Goal: Task Accomplishment & Management: Manage account settings

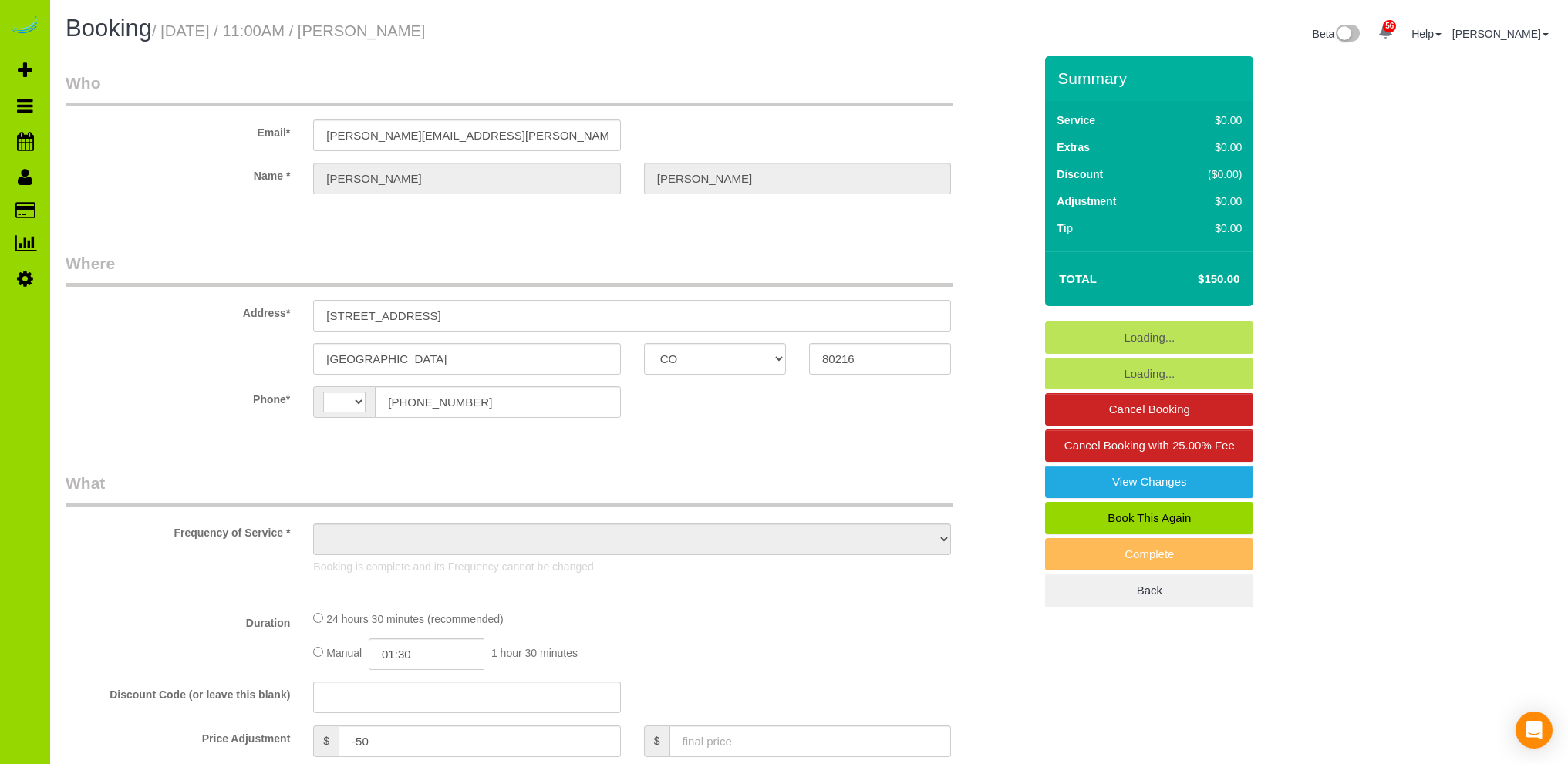
select select "CO"
select select "string:[GEOGRAPHIC_DATA]"
select select "7"
select select "number:3"
select select "number:13"
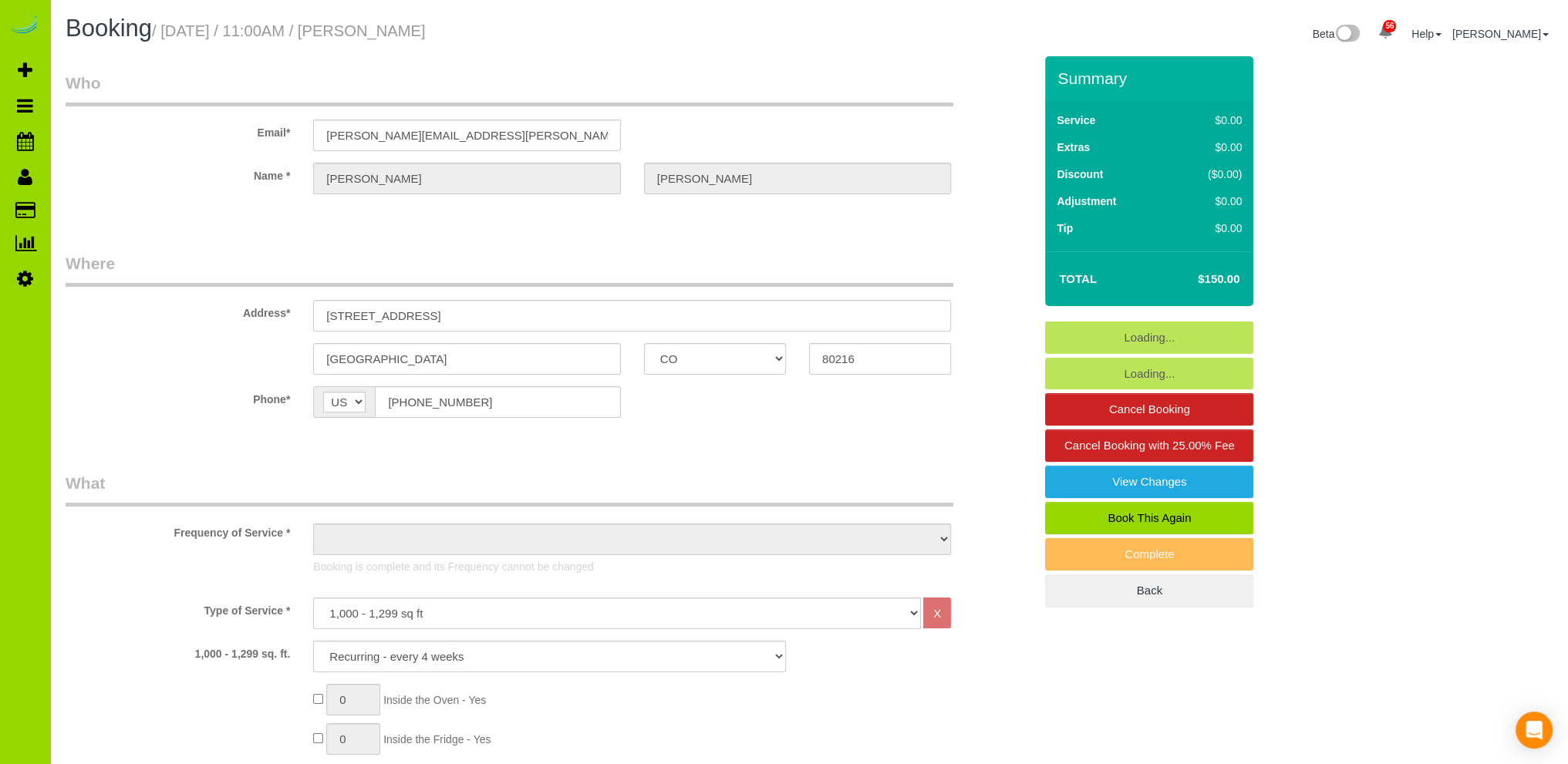
select select "object:1234"
select select "spot1"
select select "7"
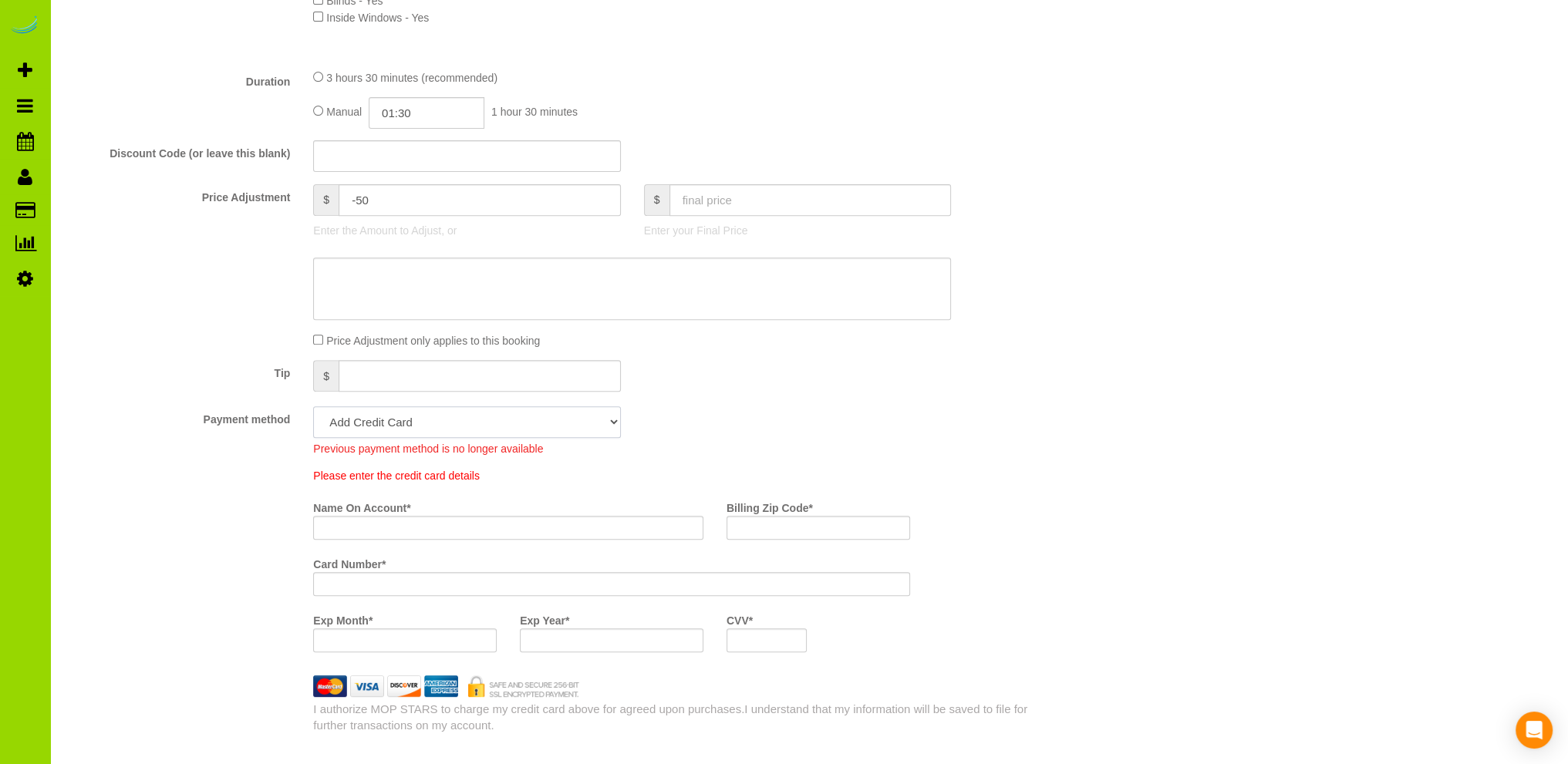
click at [608, 422] on select "Visa - 7095 - 05/2030 (Default) Add Credit Card ─────────────── Cash Check Payp…" at bounding box center [466, 422] width 307 height 32
select select "string:fspay-813db827-3208-4e08-b93a-ecf7de39e7e4"
click at [313, 407] on select "Visa - 7095 - 05/2030 (Default) Add Credit Card ─────────────── Cash Check Payp…" at bounding box center [466, 422] width 307 height 32
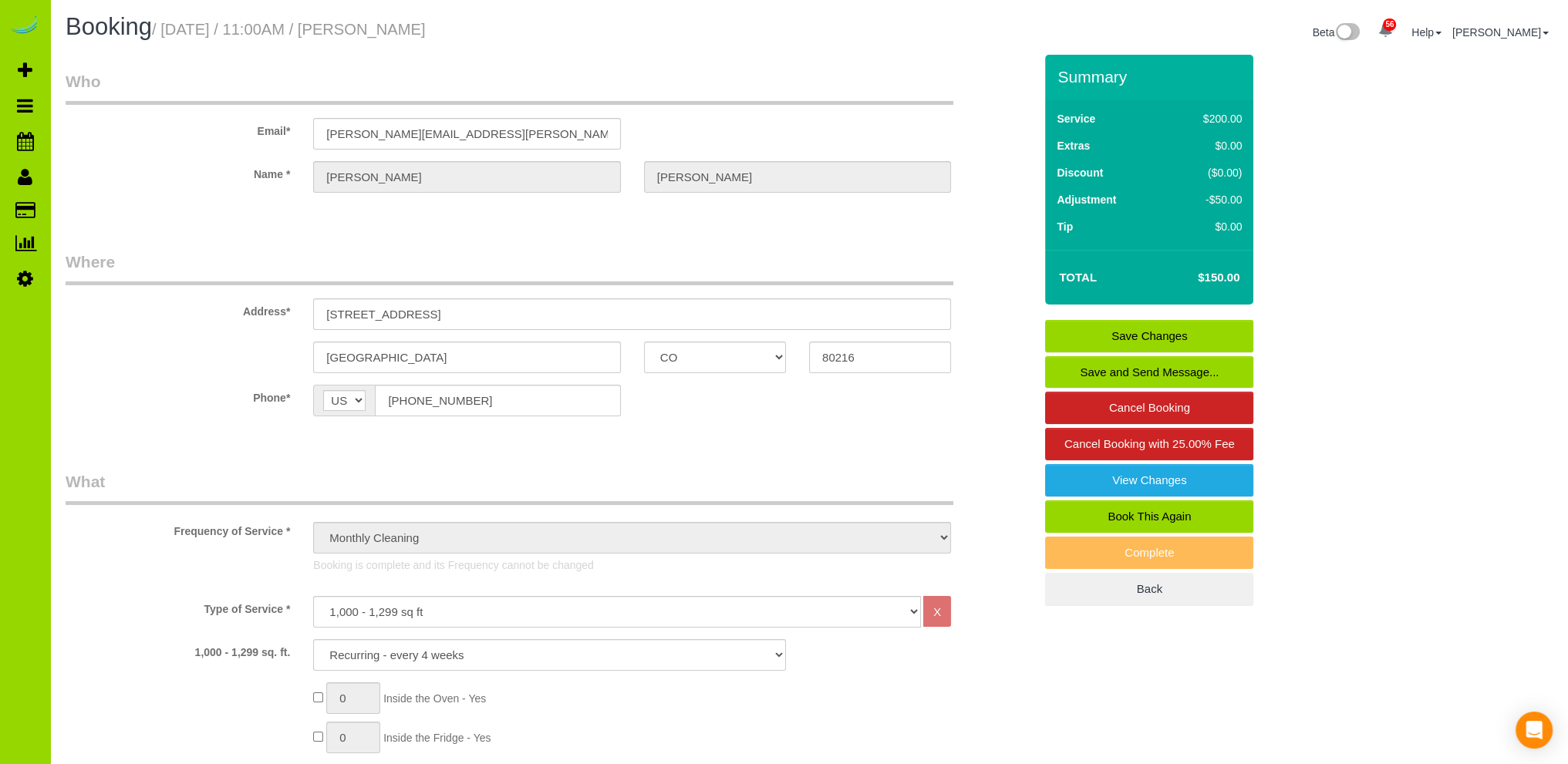
scroll to position [0, 0]
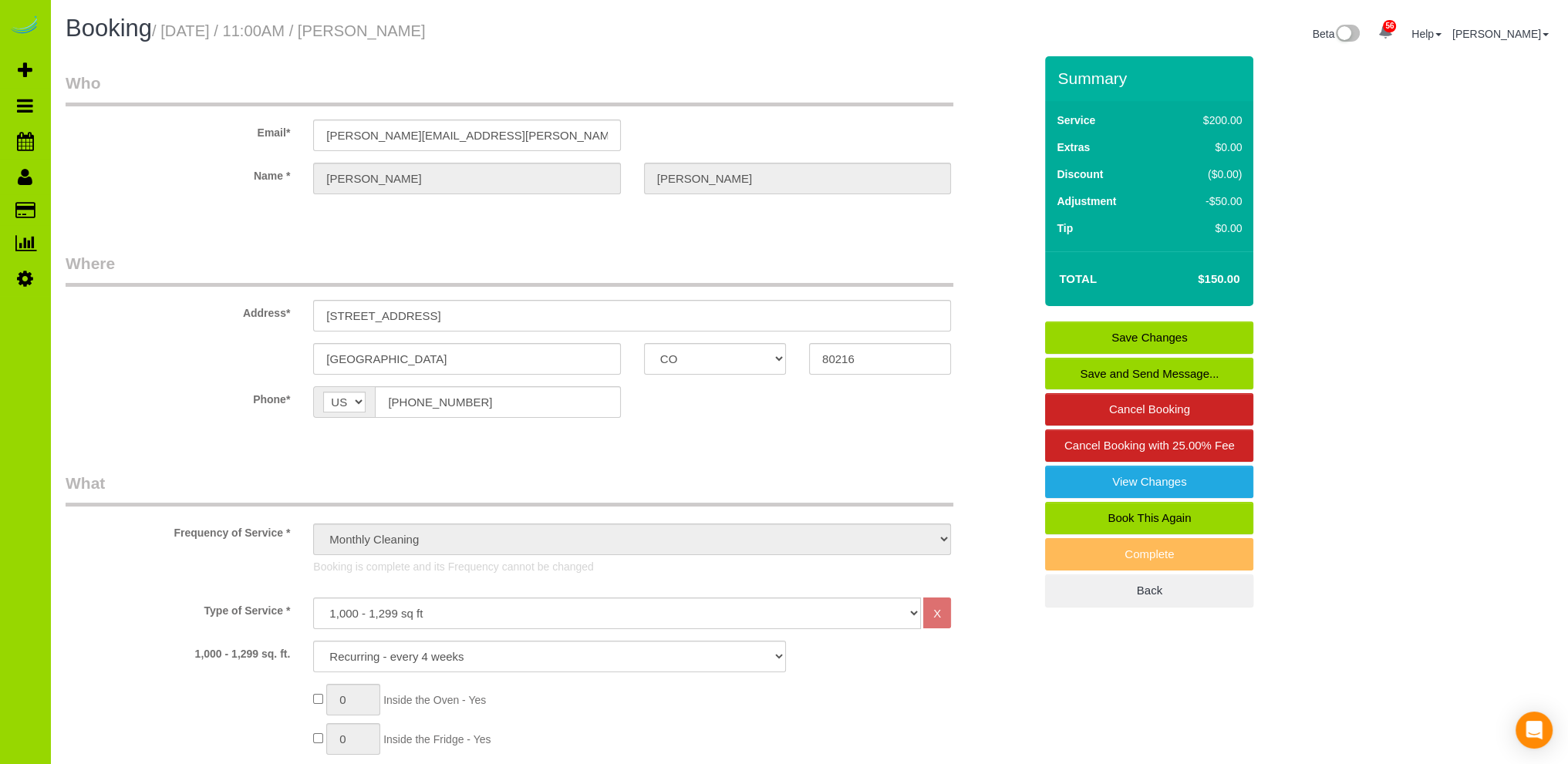
click at [1160, 335] on link "Save Changes" at bounding box center [1149, 337] width 208 height 32
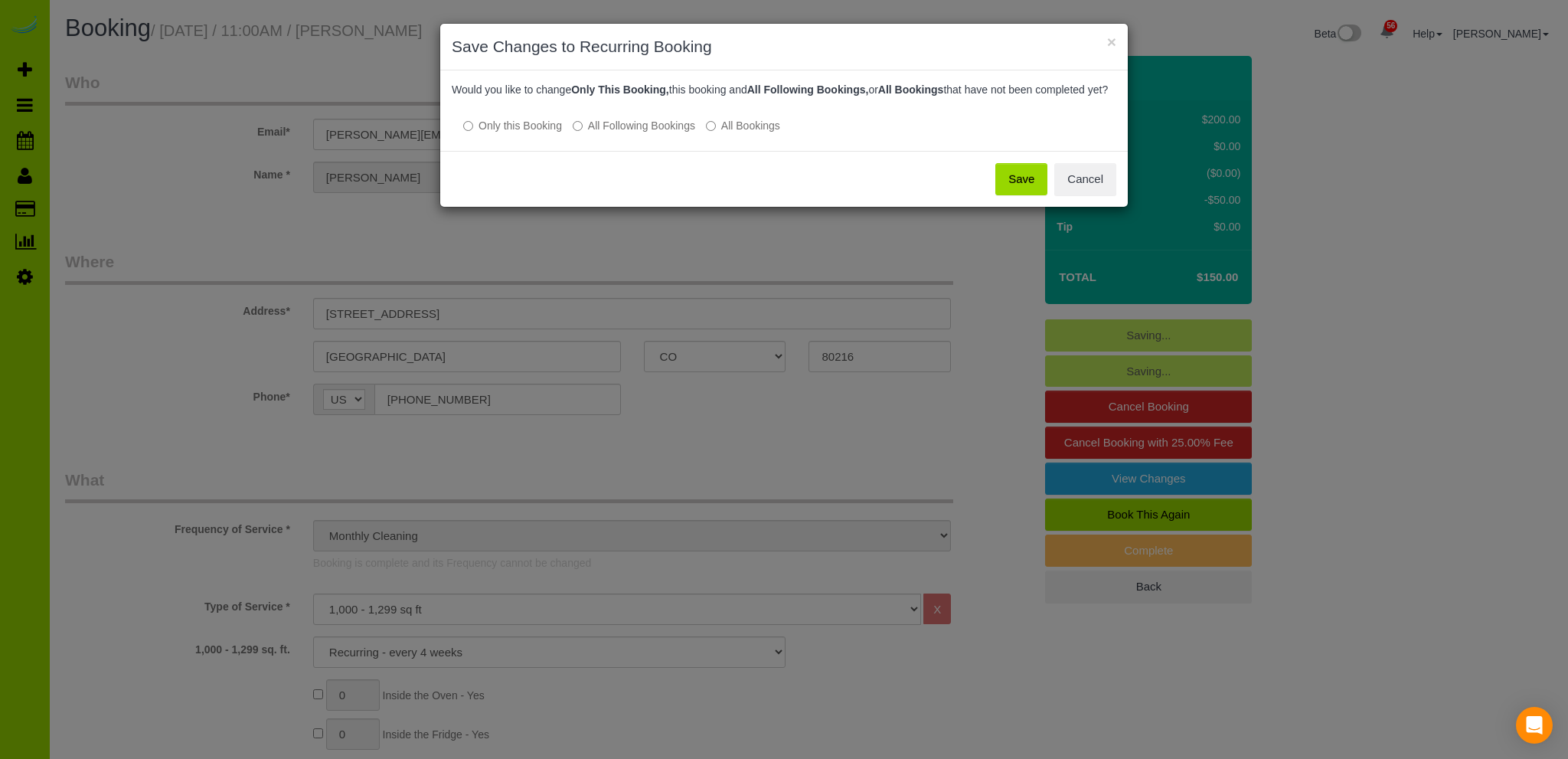
click at [1023, 194] on button "Save" at bounding box center [1021, 179] width 52 height 32
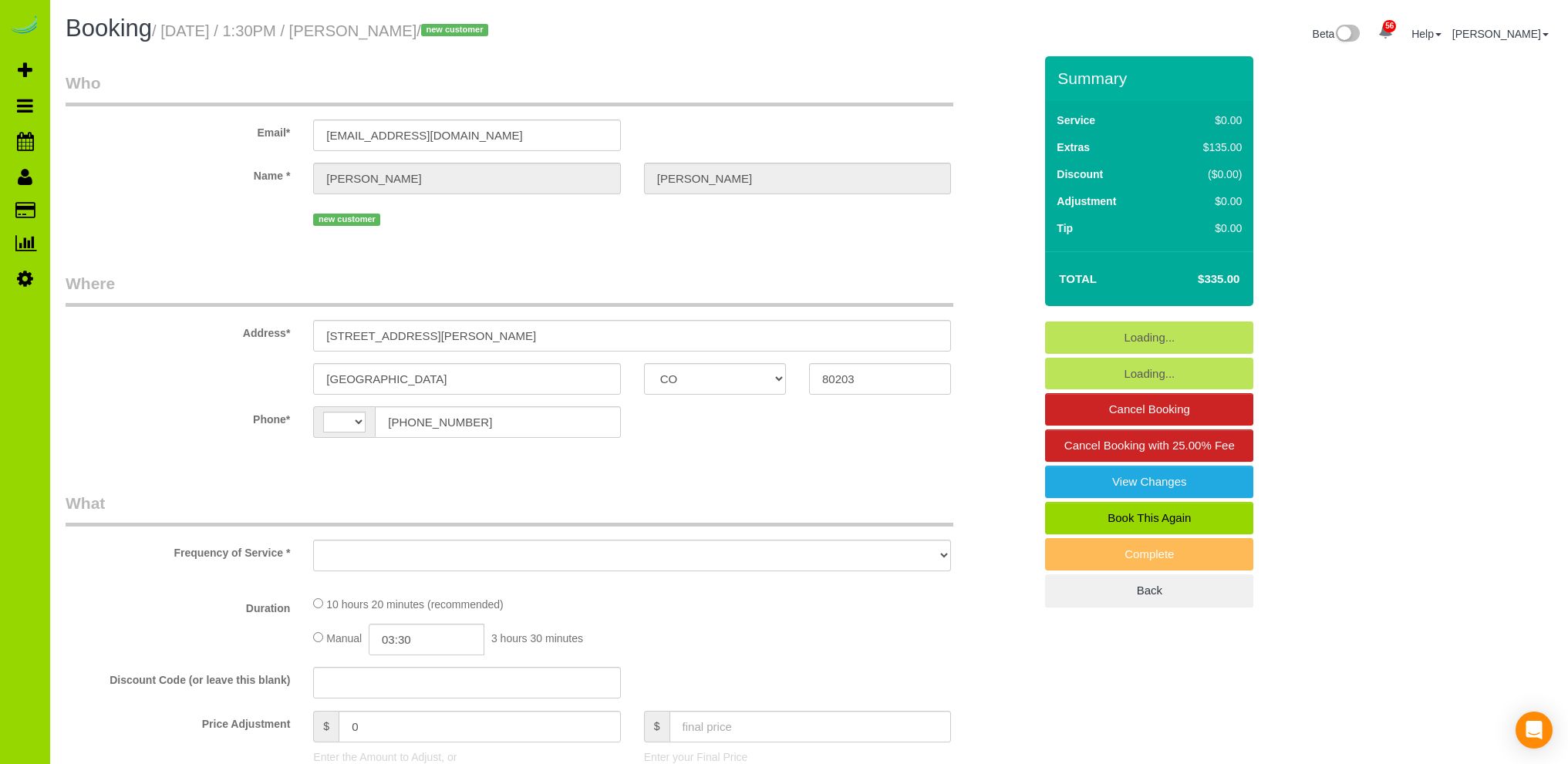
select select "CO"
select select "string:[GEOGRAPHIC_DATA]"
select select "object:1077"
select select "string:fspay-5a7c2dd7-c8fb-4006-945a-4aa9b2160db8"
select select "spot1"
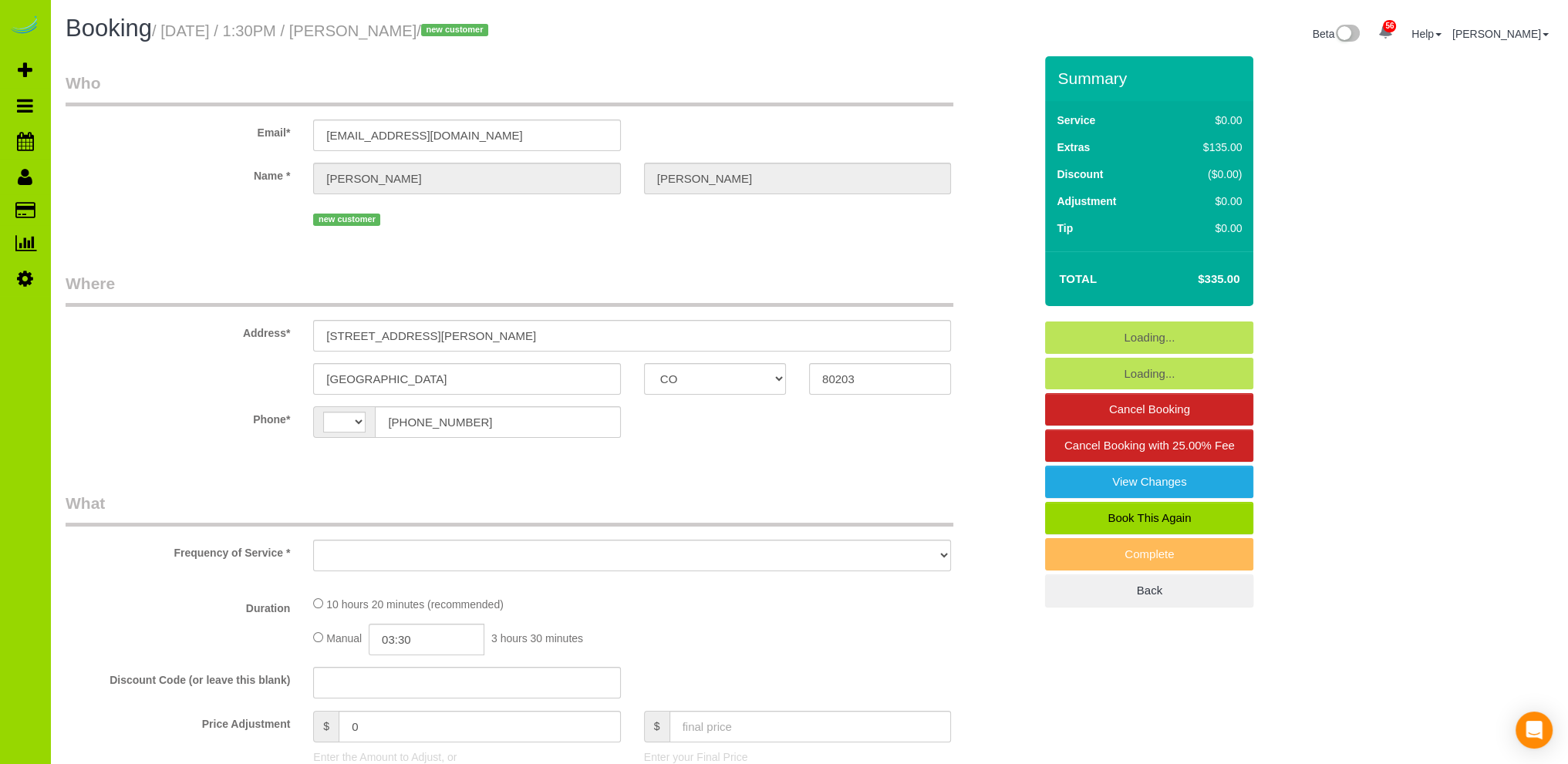
select select "number:3"
select select "number:11"
select select "object:1086"
select select "2"
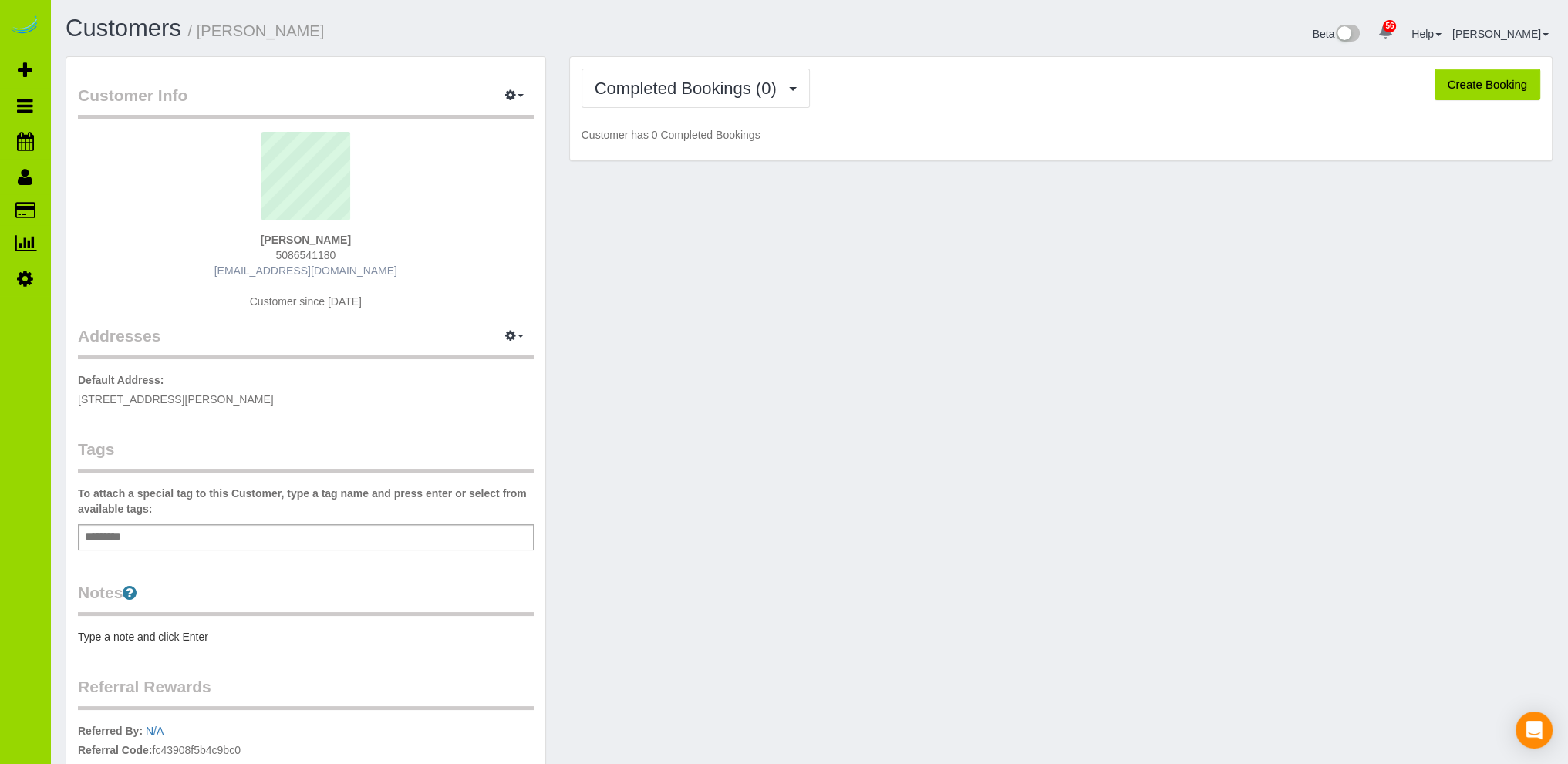
drag, startPoint x: 376, startPoint y: 269, endPoint x: 242, endPoint y: 269, distance: 134.0
click at [242, 269] on div "Tyler Harrington 5086541180 twharrington4@gmail.com Customer since 2025" at bounding box center [306, 228] width 456 height 193
copy link "twharrington4@gmail.com"
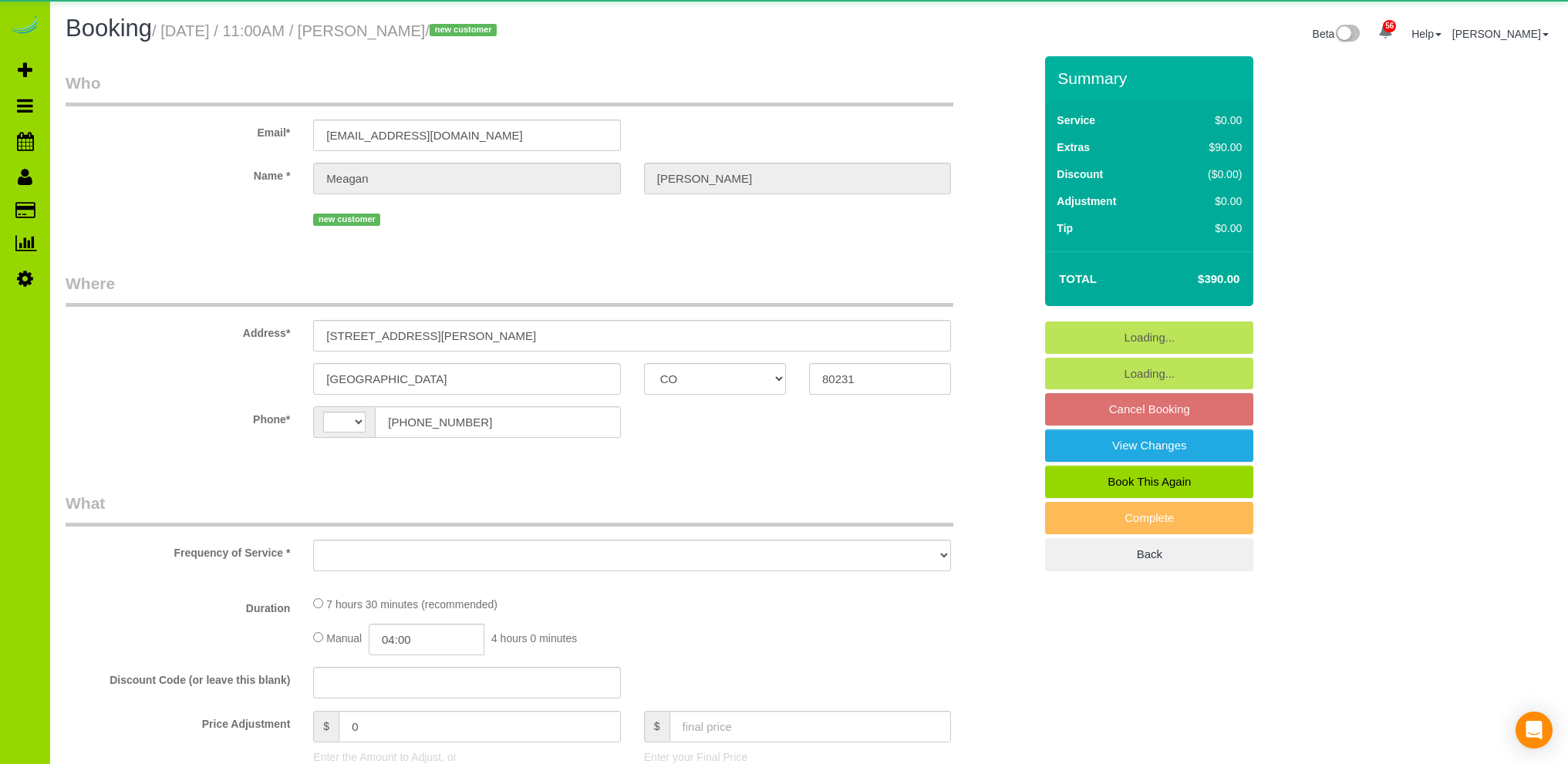
select select "CO"
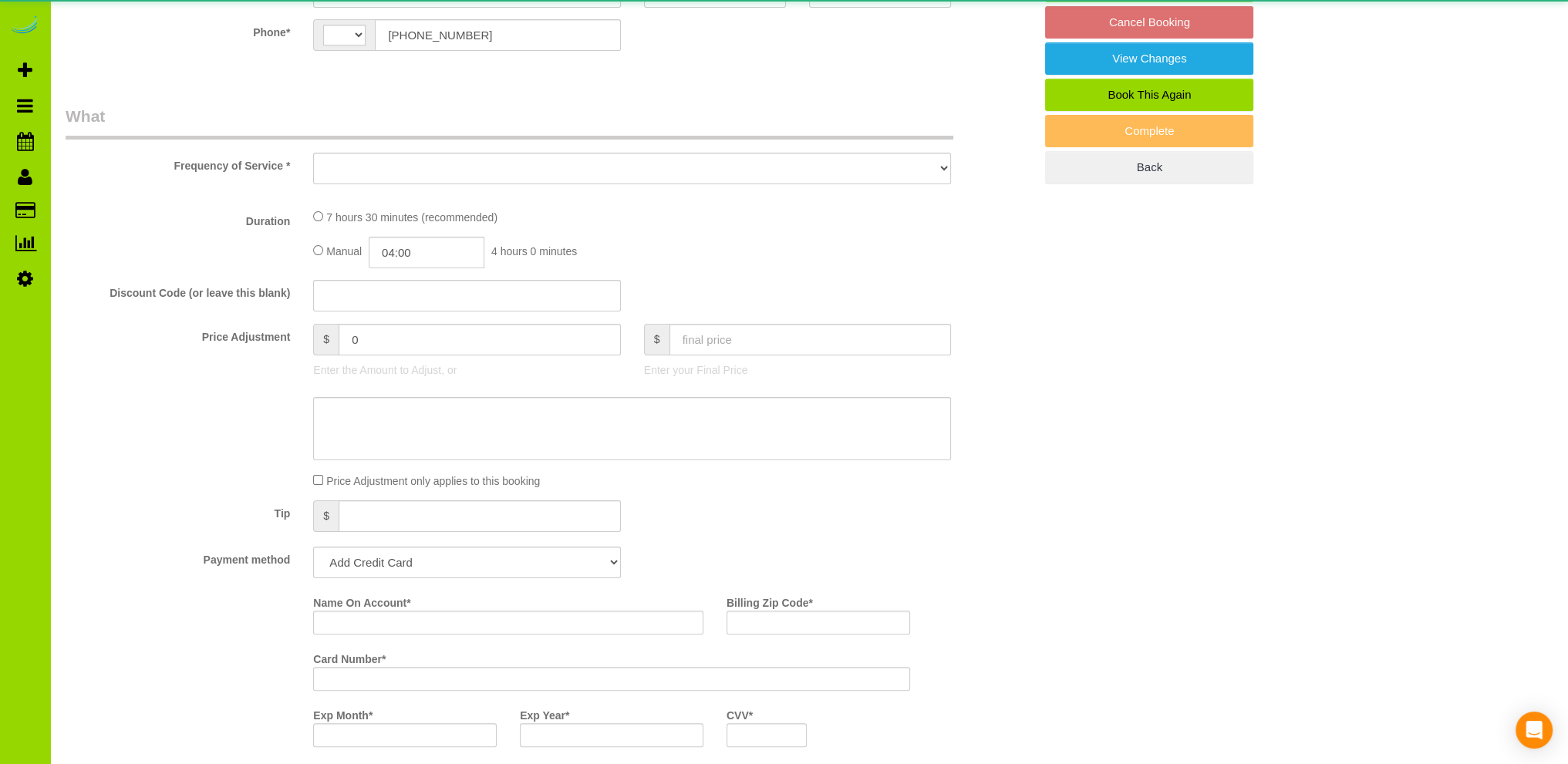
select select "object:558"
select select "string:fspay-2d7cc2d5-075b-41e4-95b2-16f17628dd2a"
select select "spot1"
select select "number:69"
select select "number:4"
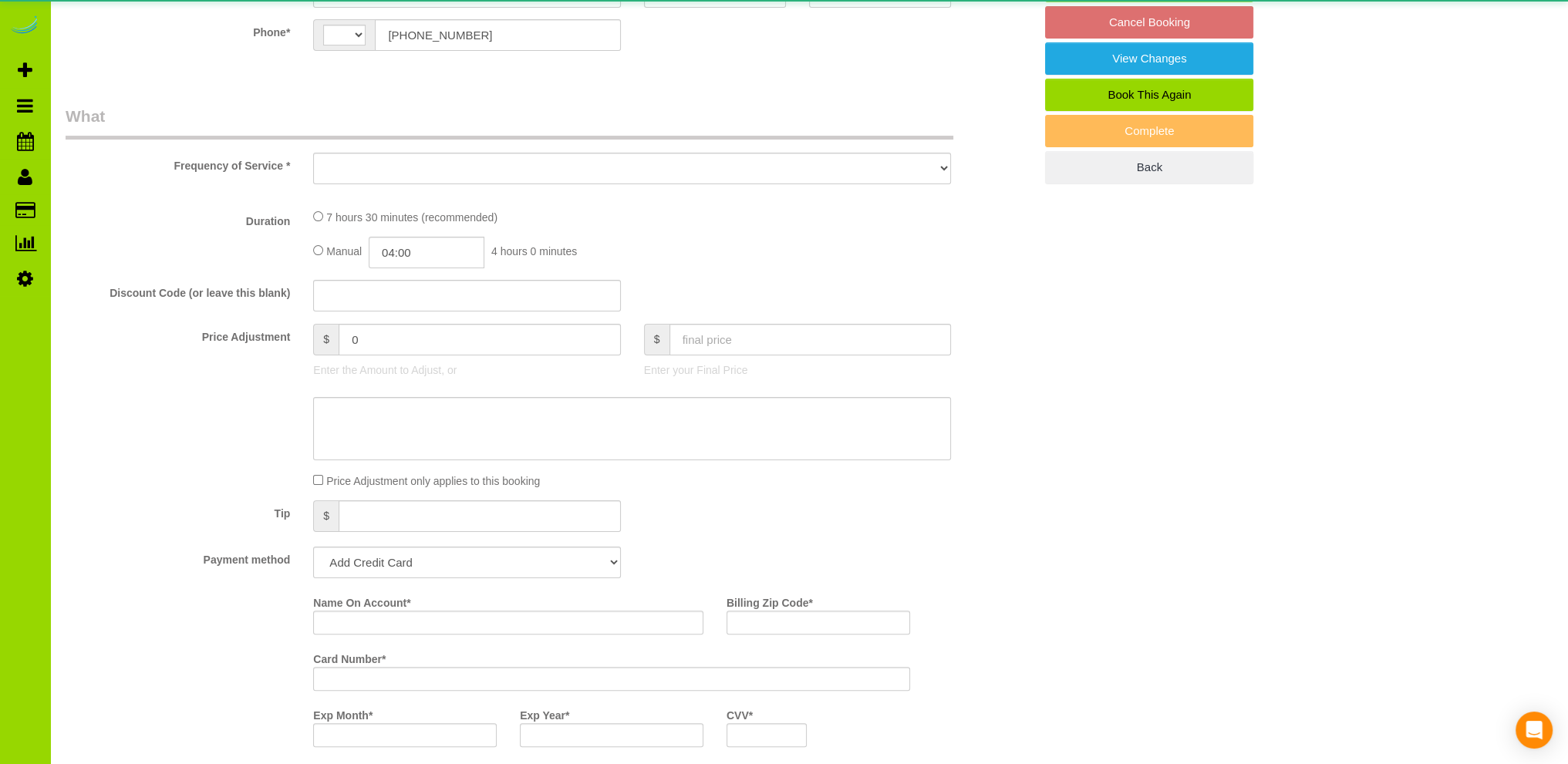
select select "number:13"
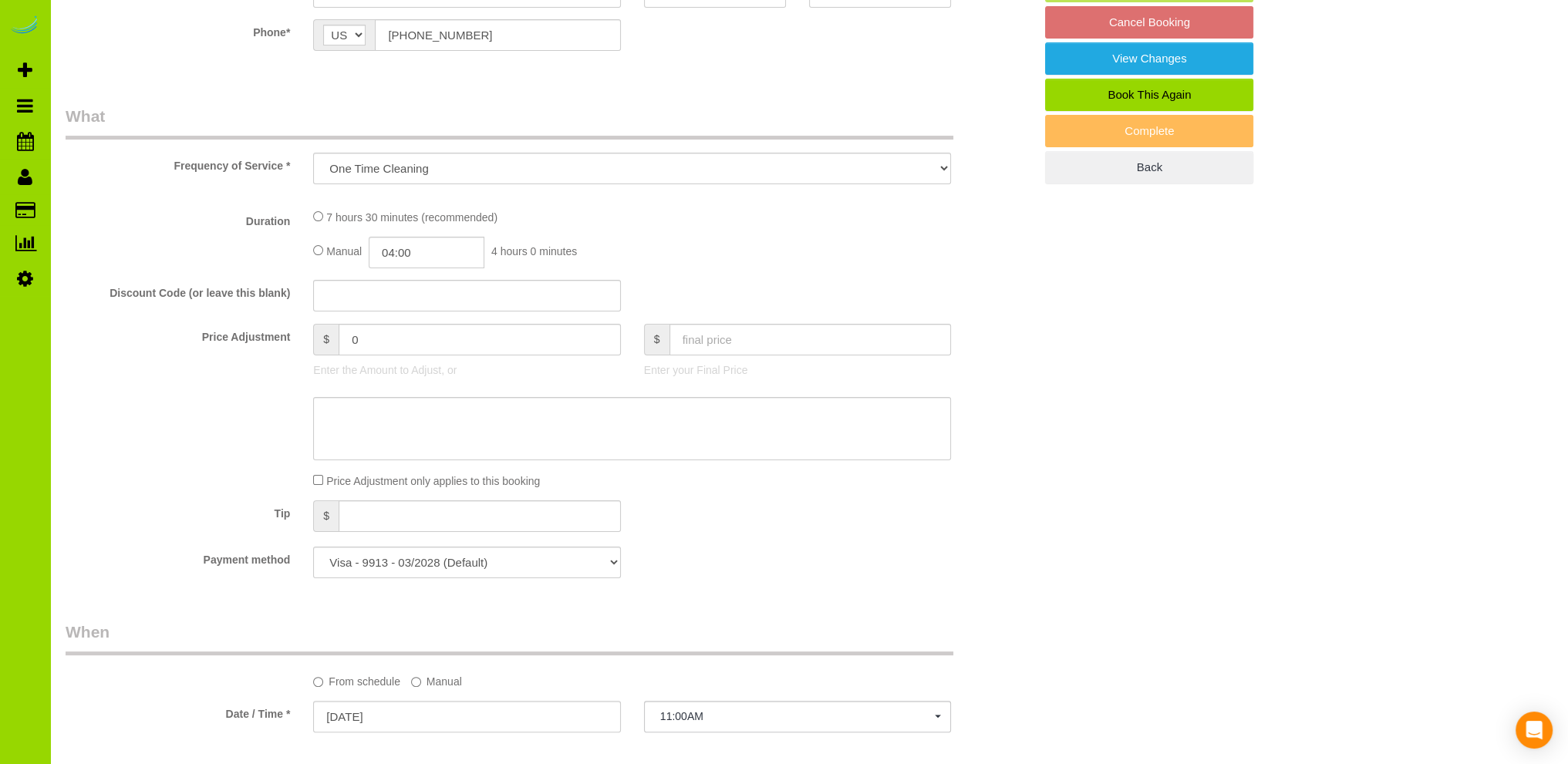
select select "string:US"
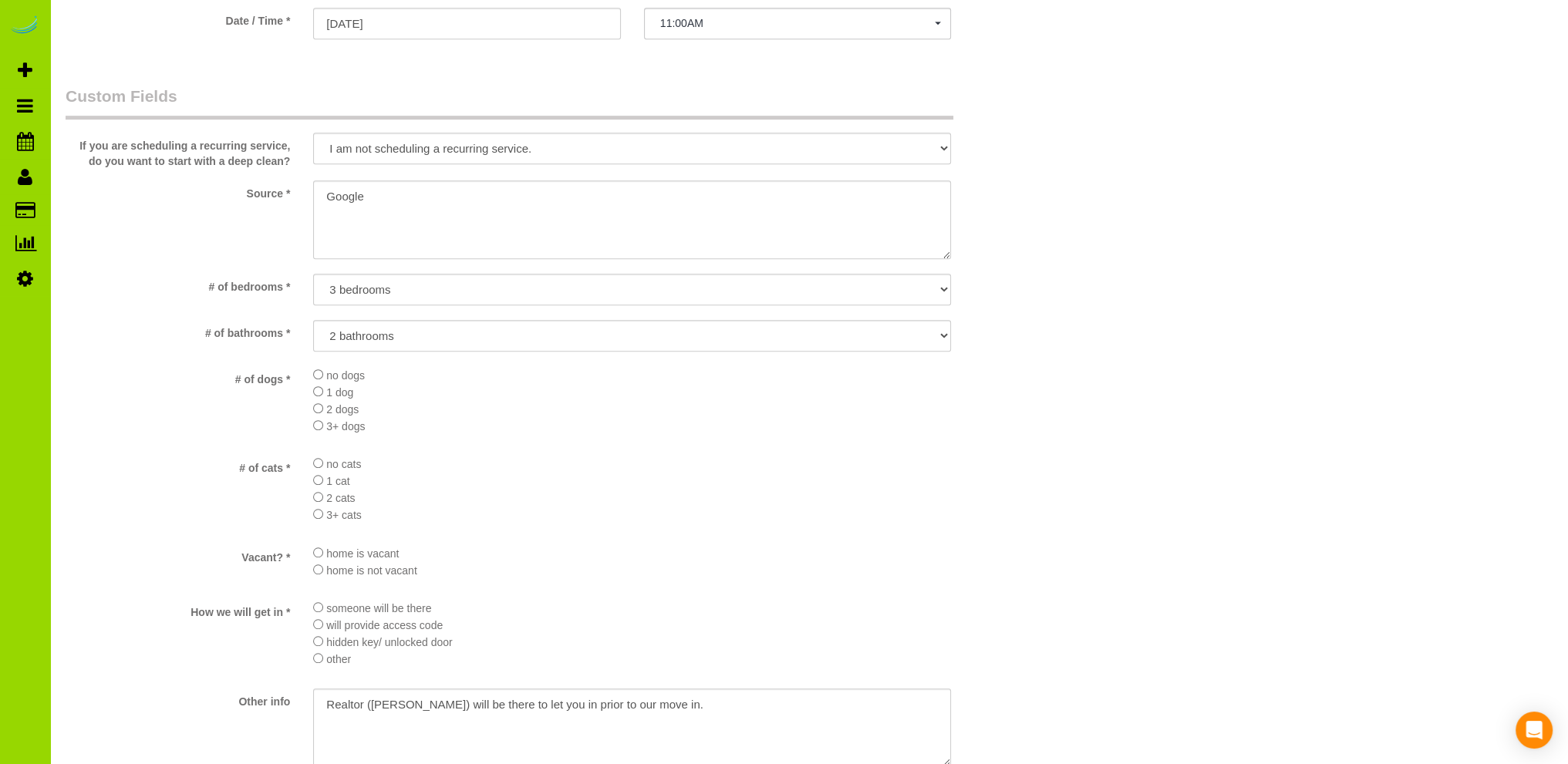
select select "object:1246"
select select "spot6"
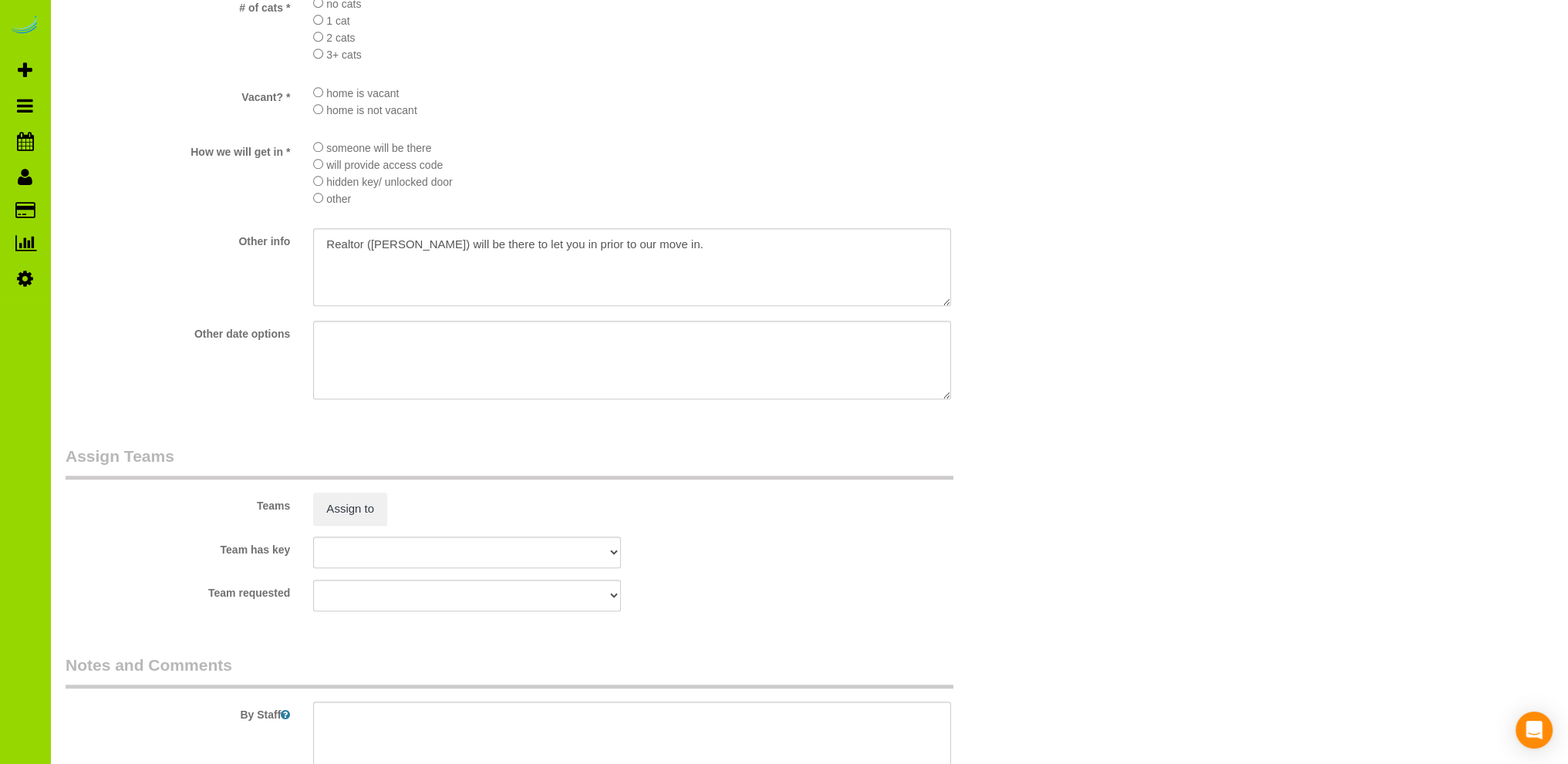
scroll to position [1616, 0]
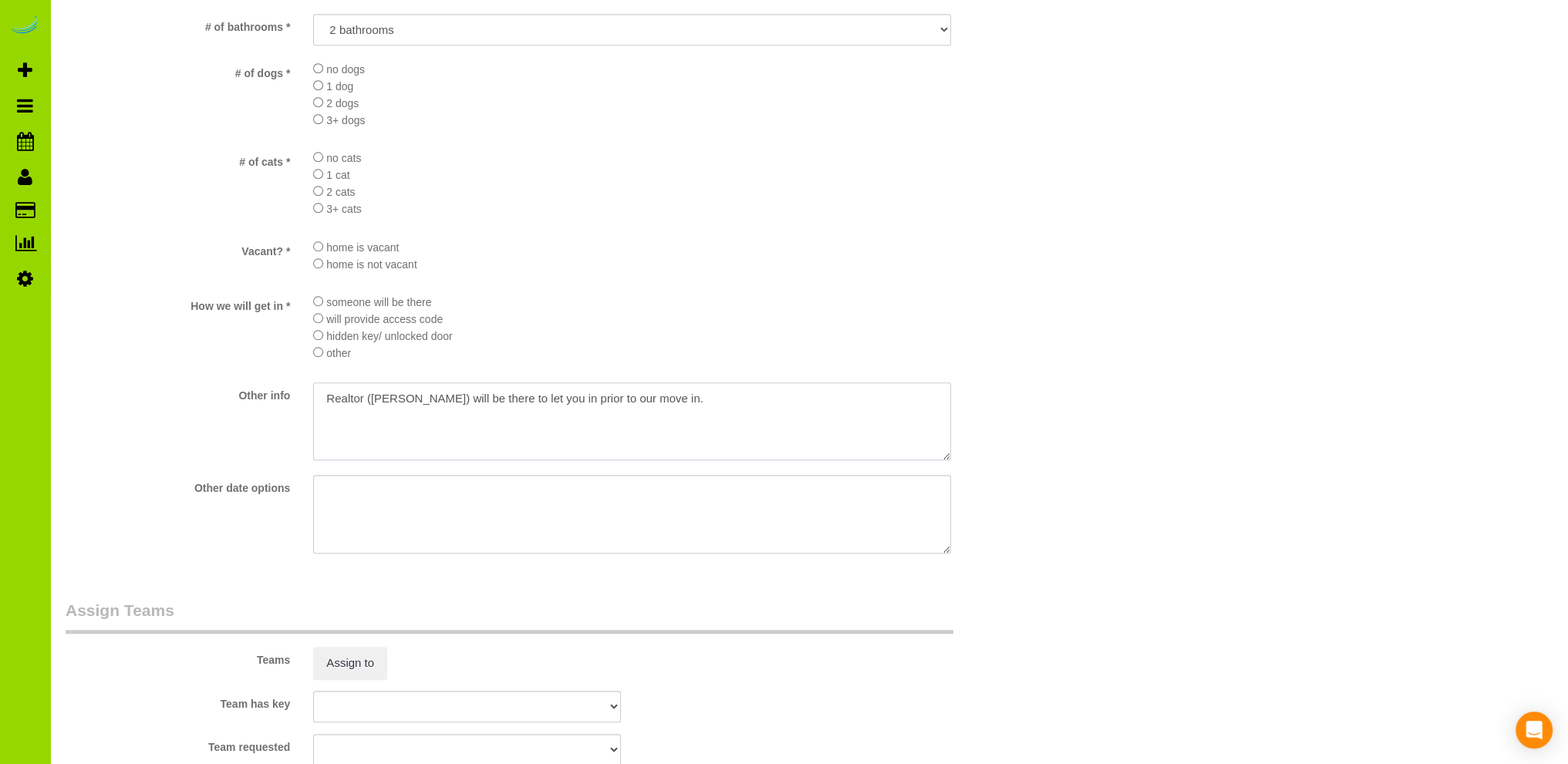
drag, startPoint x: 673, startPoint y: 403, endPoint x: 298, endPoint y: 386, distance: 375.4
click at [298, 386] on sui-booking-custom-fields "If you are scheduling a recurring service, do you want to start with a deep cle…" at bounding box center [550, 167] width 968 height 778
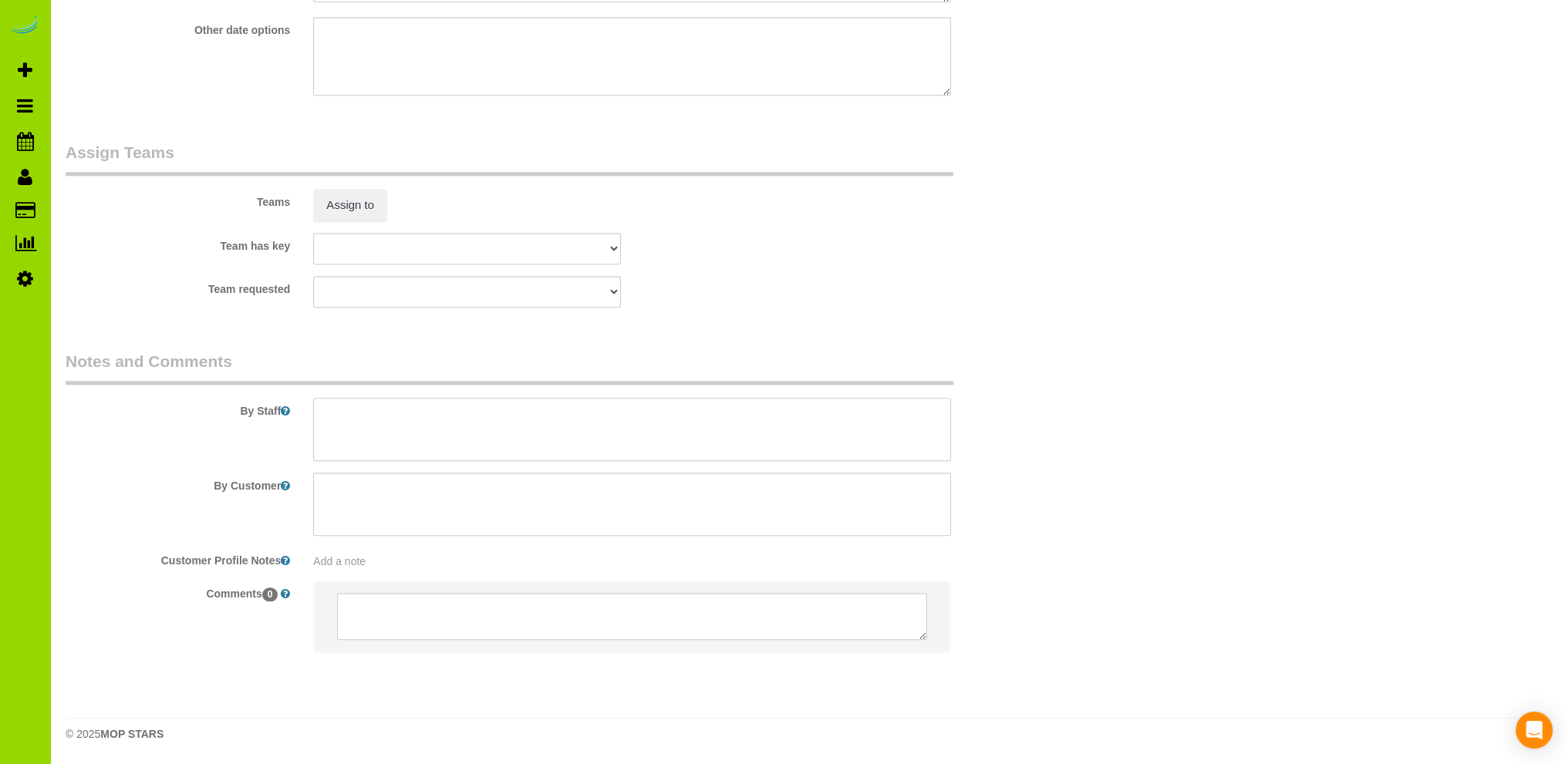
click at [362, 417] on textarea at bounding box center [632, 429] width 638 height 63
paste textarea "Realtor (Pierre) will be there to let you in prior to our move in."
click at [642, 431] on textarea at bounding box center [632, 429] width 638 height 63
click at [398, 408] on textarea at bounding box center [632, 429] width 638 height 63
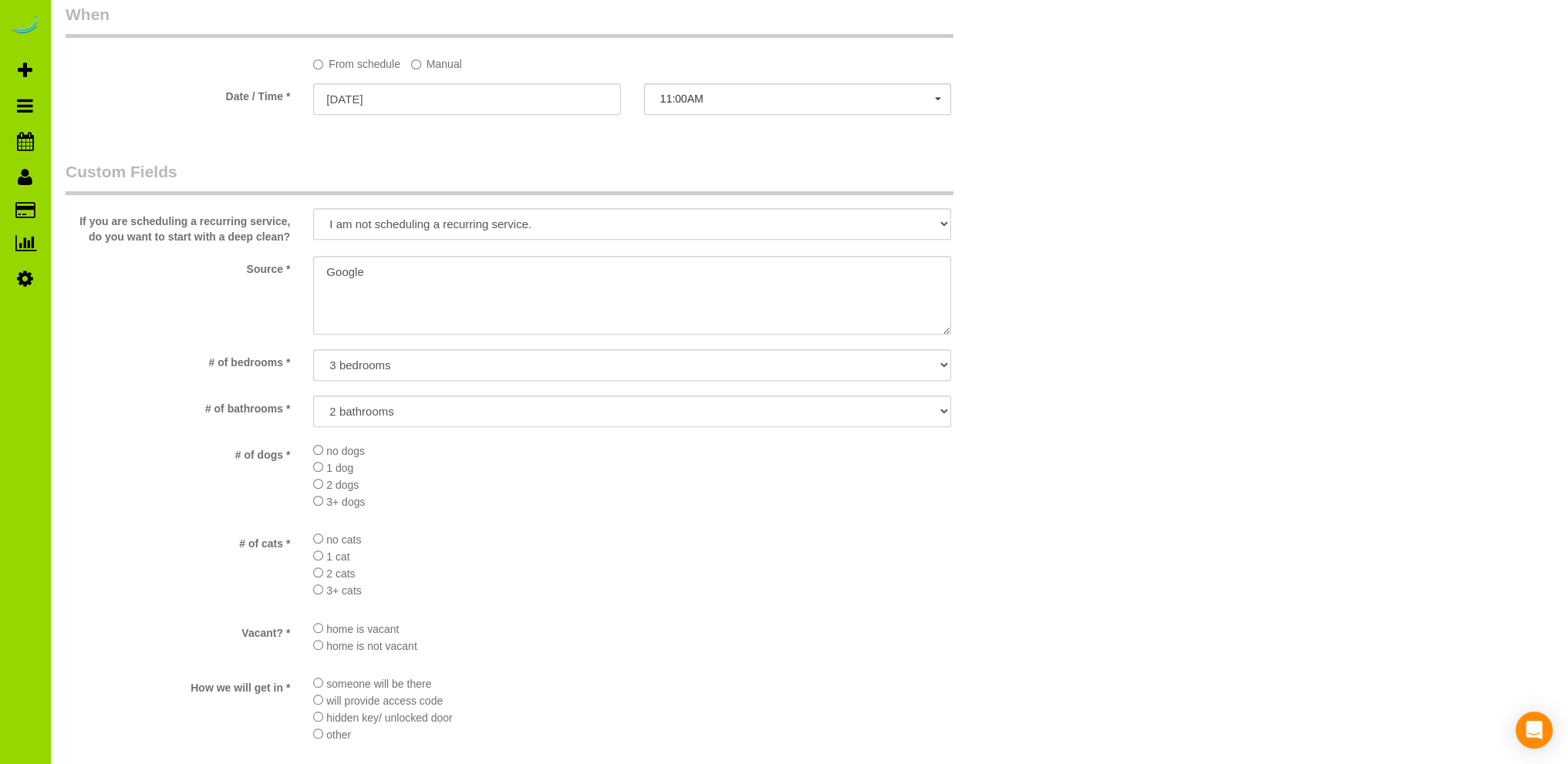
scroll to position [1234, 0]
type textarea "- Est 8 hours. - Realtor (Pierre) will be there to let you in."
click at [327, 268] on textarea at bounding box center [632, 296] width 638 height 78
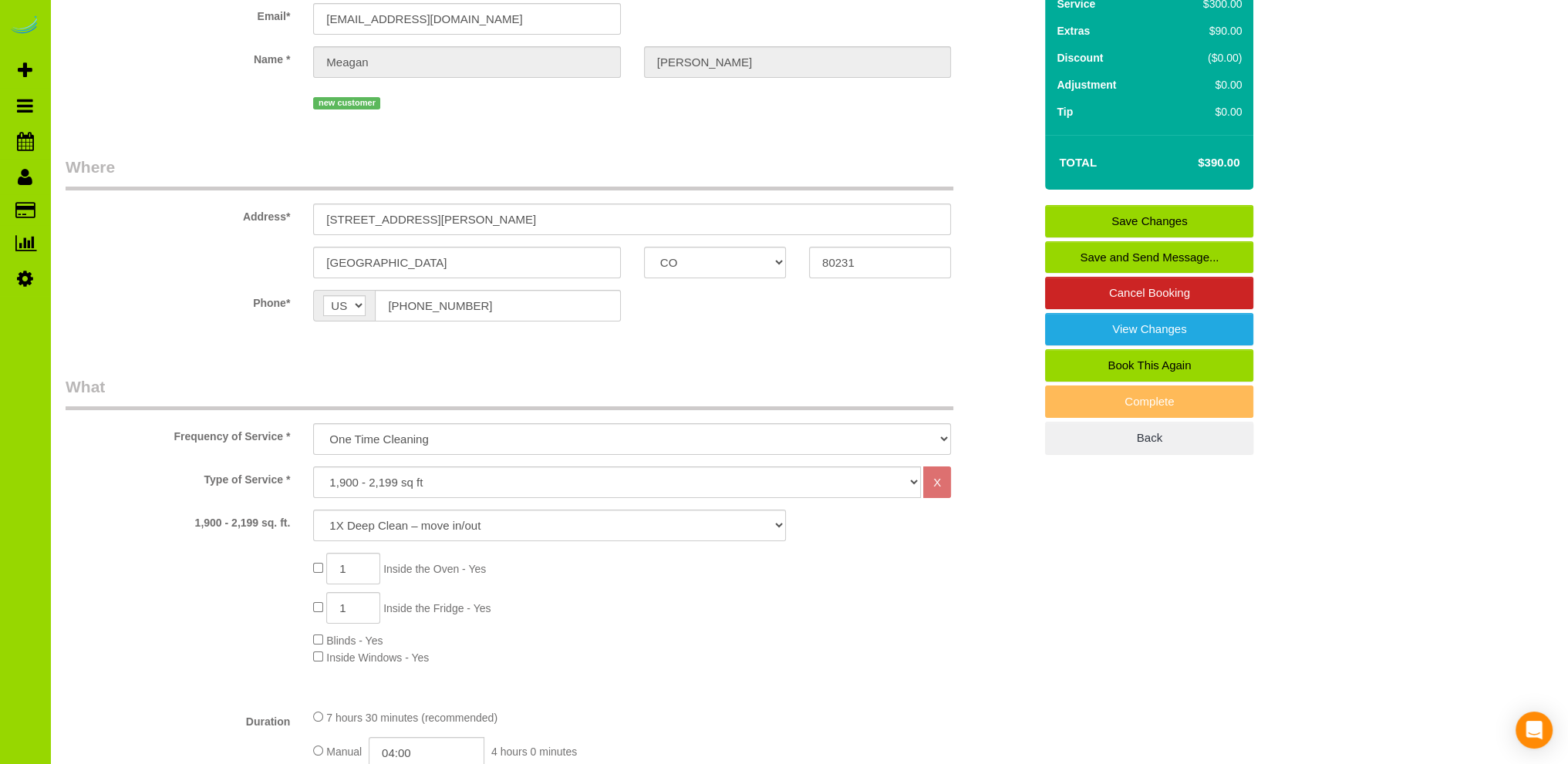
scroll to position [0, 0]
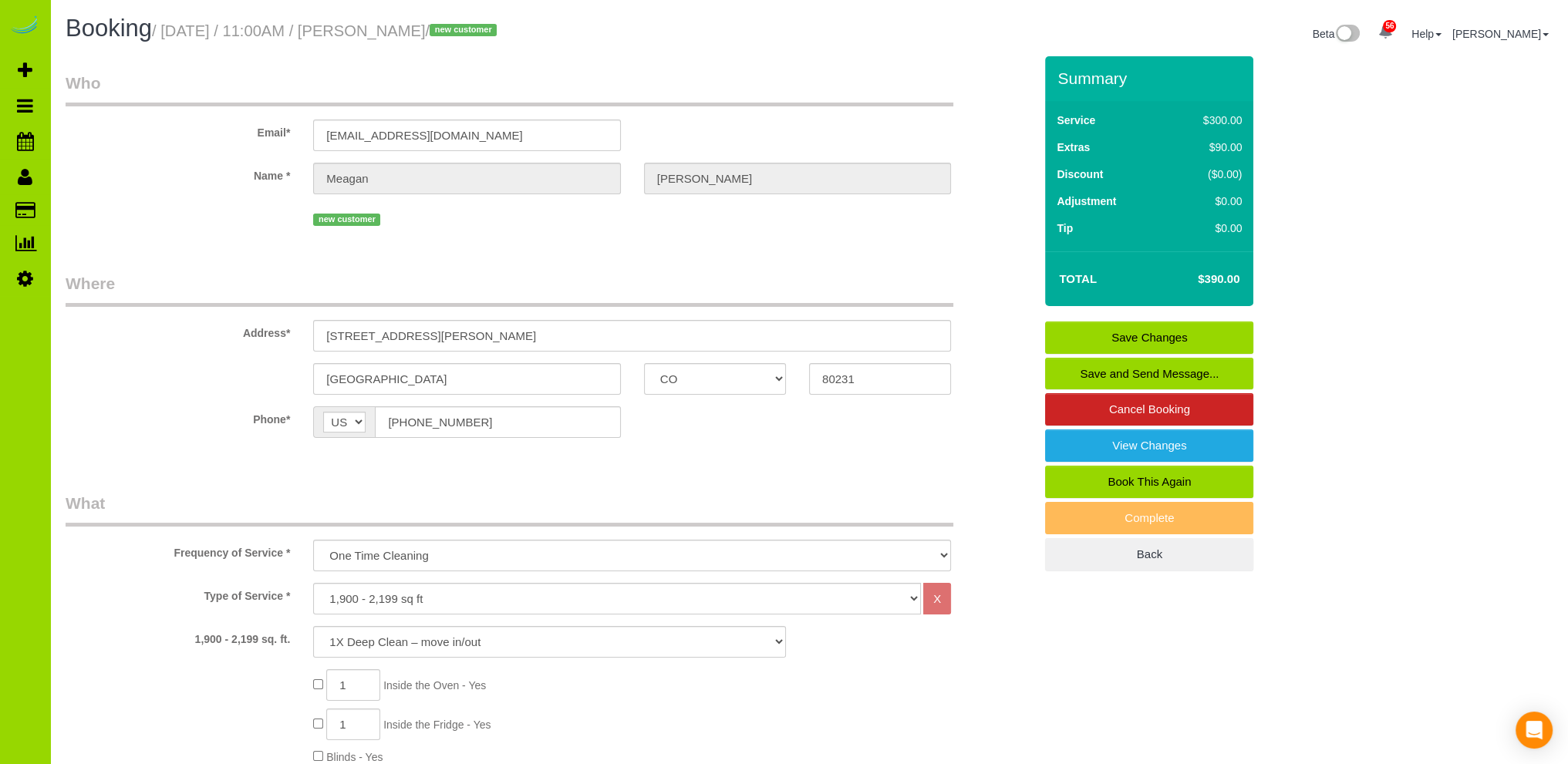
type textarea "Online booking. Google"
click at [1134, 335] on link "Save Changes" at bounding box center [1149, 337] width 208 height 32
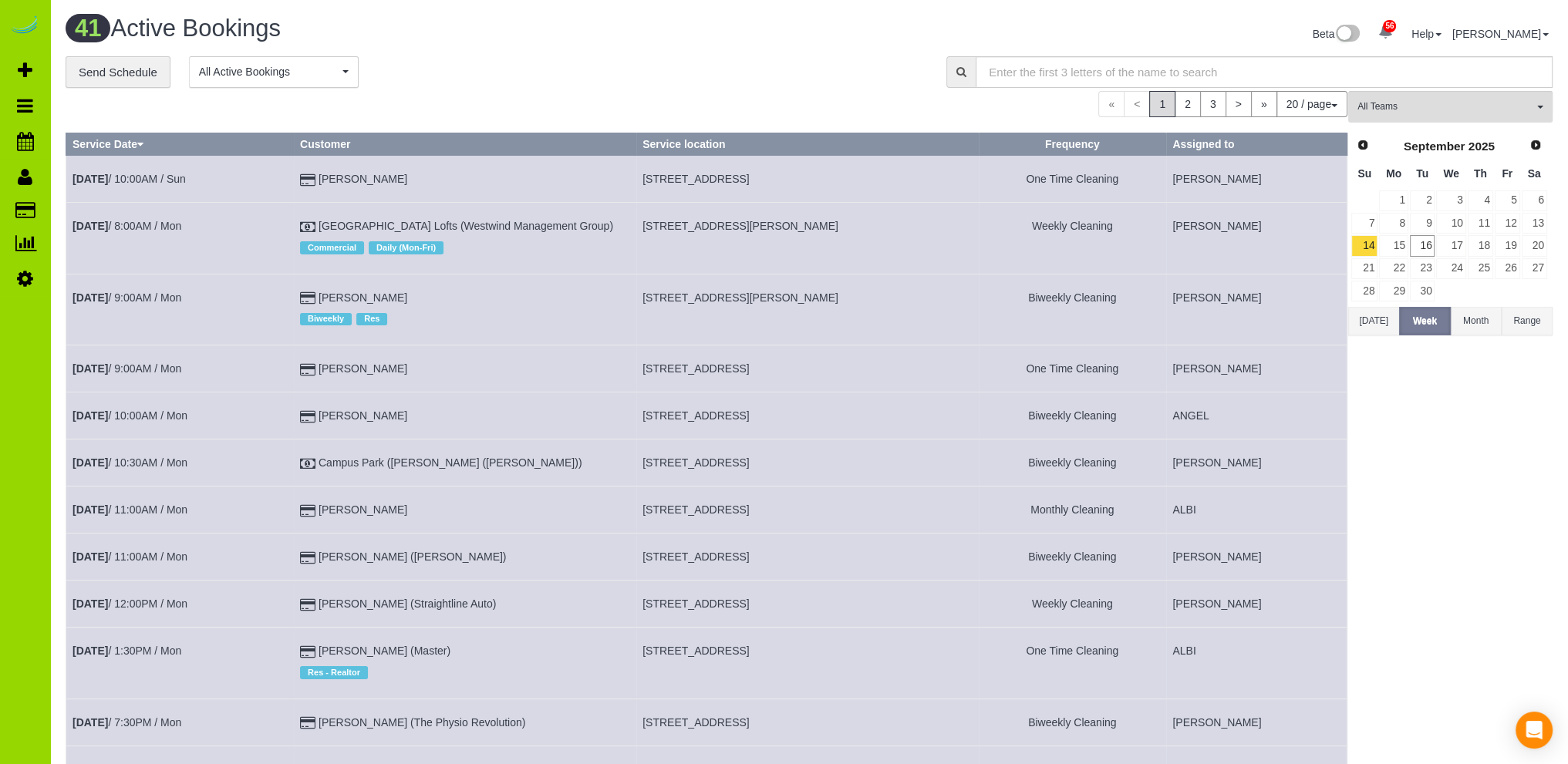
click at [174, 99] on div "« < 1 2 3 > » 20 / page 10 / page 20 / page 30 / page 40 / page 50 / page 100 /…" at bounding box center [707, 103] width 1282 height 26
